Goal: Information Seeking & Learning: Learn about a topic

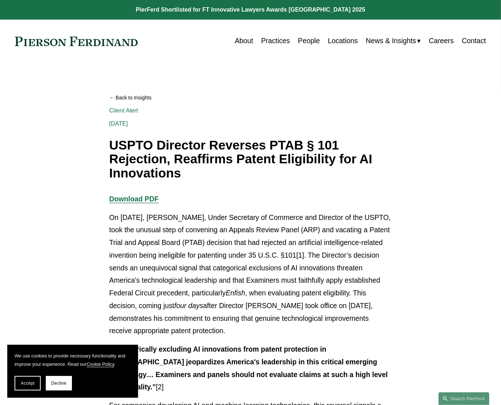
click at [203, 223] on p "On [DATE], [PERSON_NAME], Under Secretary of Commerce and Director of the USPTO…" at bounding box center [250, 275] width 283 height 126
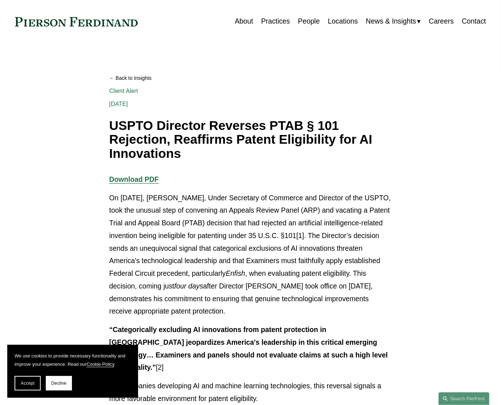
scroll to position [36, 0]
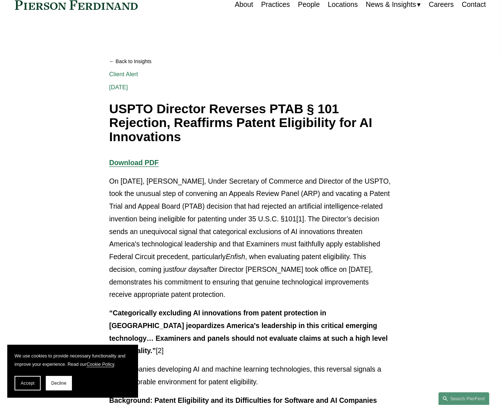
click at [195, 254] on p "On [DATE], [PERSON_NAME], Under Secretary of Commerce and Director of the USPTO…" at bounding box center [250, 238] width 283 height 126
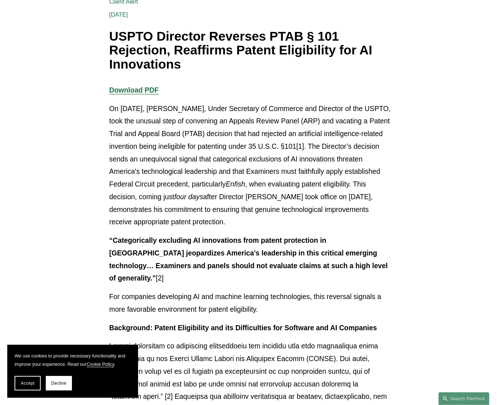
scroll to position [145, 0]
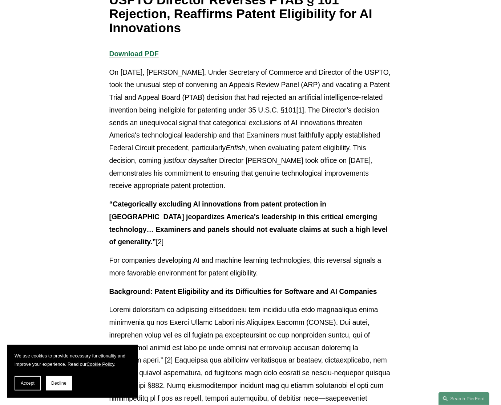
click at [218, 226] on p "“Categorically excluding AI innovations from patent protection in [GEOGRAPHIC_D…" at bounding box center [250, 223] width 283 height 51
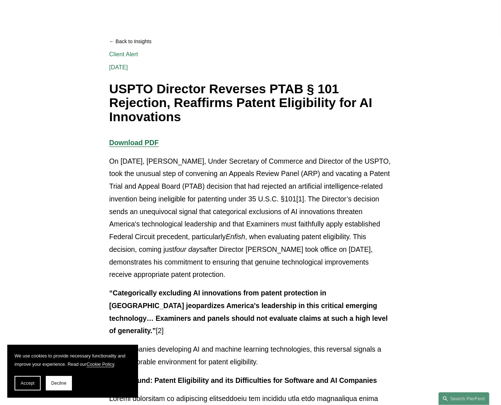
scroll to position [0, 0]
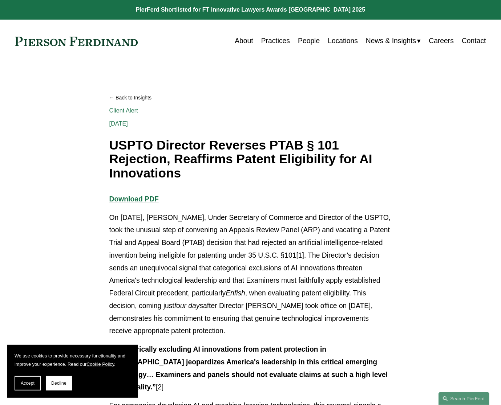
click at [282, 157] on h1 "USPTO Director Reverses PTAB § 101 Rejection, Reaffirms Patent Eligibility for …" at bounding box center [250, 159] width 283 height 42
click at [212, 273] on p "On [DATE], [PERSON_NAME], Under Secretary of Commerce and Director of the USPTO…" at bounding box center [250, 275] width 283 height 126
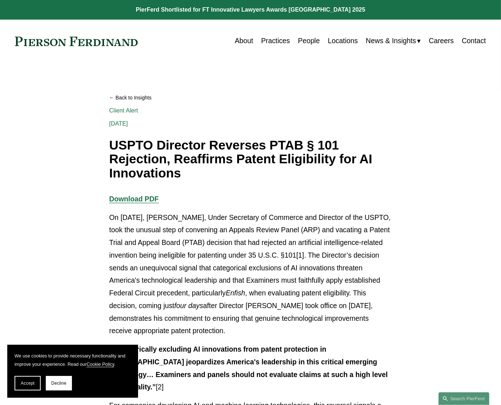
click at [198, 144] on h1 "USPTO Director Reverses PTAB § 101 Rejection, Reaffirms Patent Eligibility for …" at bounding box center [250, 159] width 283 height 42
click at [63, 382] on span "Decline" at bounding box center [58, 383] width 15 height 5
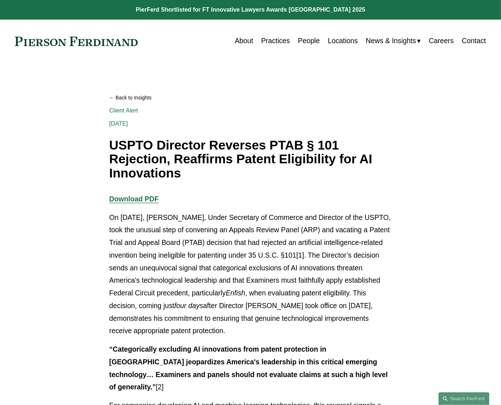
click at [170, 234] on p "On [DATE], [PERSON_NAME], Under Secretary of Commerce and Director of the USPTO…" at bounding box center [250, 275] width 283 height 126
drag, startPoint x: 110, startPoint y: 218, endPoint x: 239, endPoint y: 331, distance: 171.2
click at [239, 331] on p "On [DATE], [PERSON_NAME], Under Secretary of Commerce and Director of the USPTO…" at bounding box center [250, 275] width 283 height 126
click at [204, 285] on p "On [DATE], [PERSON_NAME], Under Secretary of Commerce and Director of the USPTO…" at bounding box center [250, 275] width 283 height 126
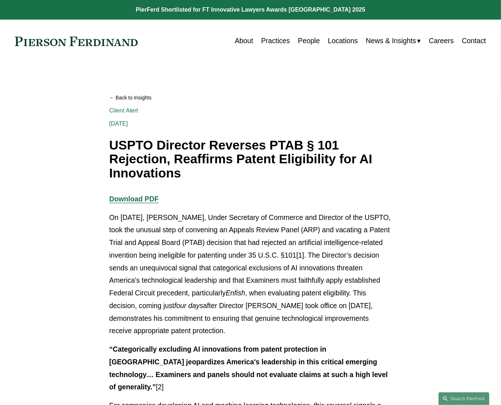
click at [243, 249] on p "On [DATE], [PERSON_NAME], Under Secretary of Commerce and Director of the USPTO…" at bounding box center [250, 275] width 283 height 126
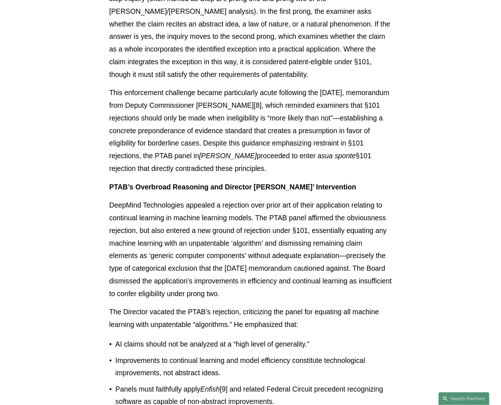
scroll to position [690, 0]
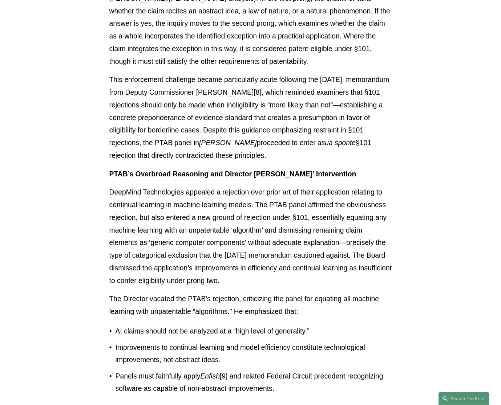
click at [189, 258] on p "DeepMind Technologies appealed a rejection over prior art of their application …" at bounding box center [250, 236] width 283 height 101
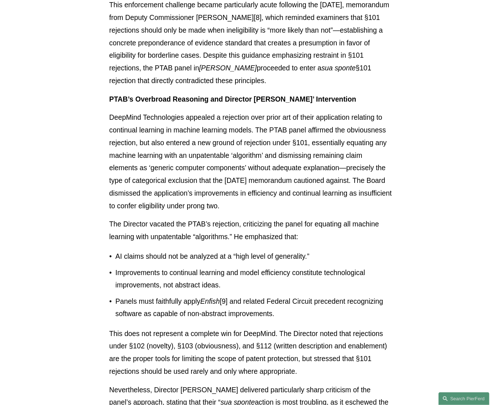
scroll to position [799, 0]
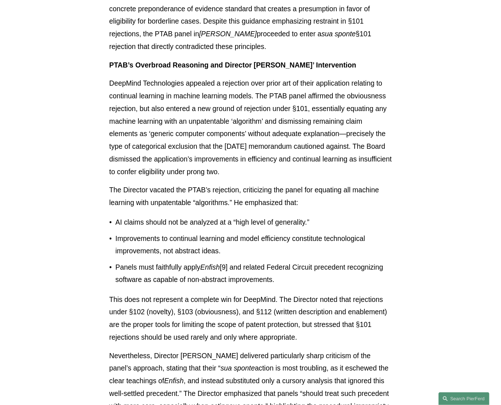
click at [171, 233] on p "Improvements to continual learning and model efficiency constitute technologica…" at bounding box center [254, 245] width 276 height 25
click at [173, 299] on p "This does not represent a complete win for DeepMind. The Director noted that re…" at bounding box center [250, 319] width 283 height 51
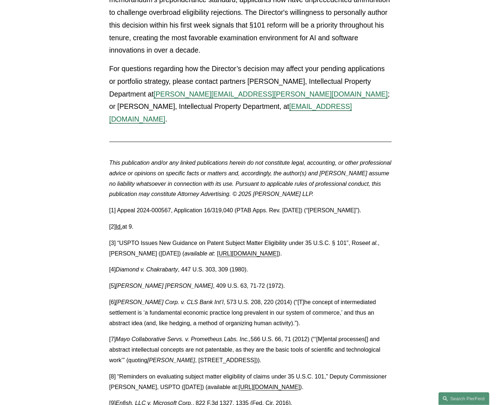
scroll to position [1780, 0]
